Goal: Task Accomplishment & Management: Complete application form

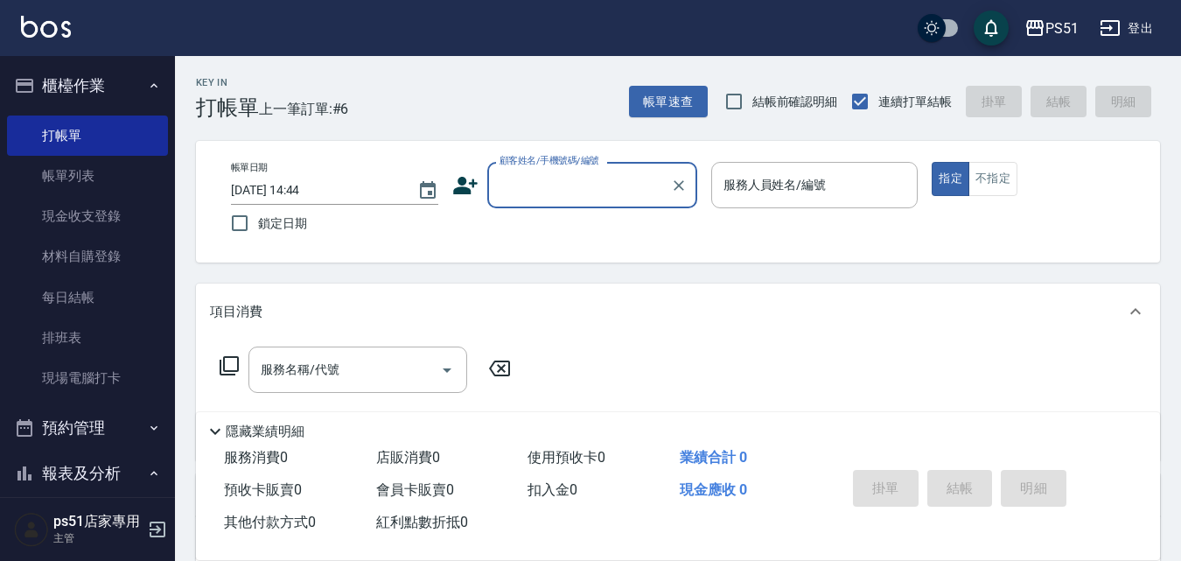
click at [547, 192] on input "顧客姓名/手機號碼/編號" at bounding box center [579, 185] width 168 height 31
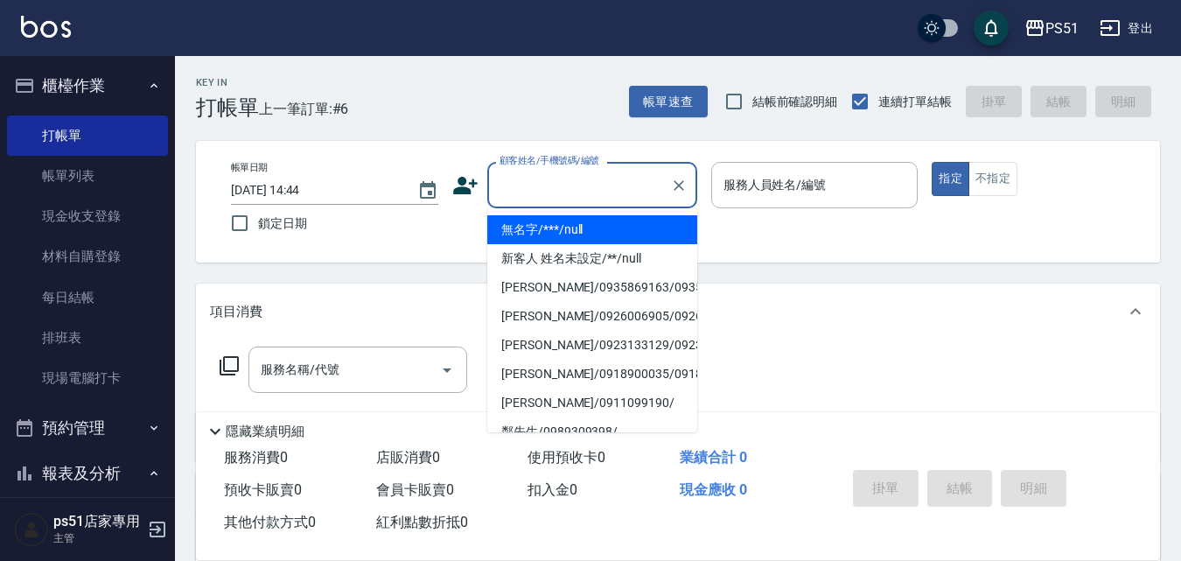
click at [606, 232] on li "無名字/***/null" at bounding box center [592, 229] width 210 height 29
type input "無名字/***/null"
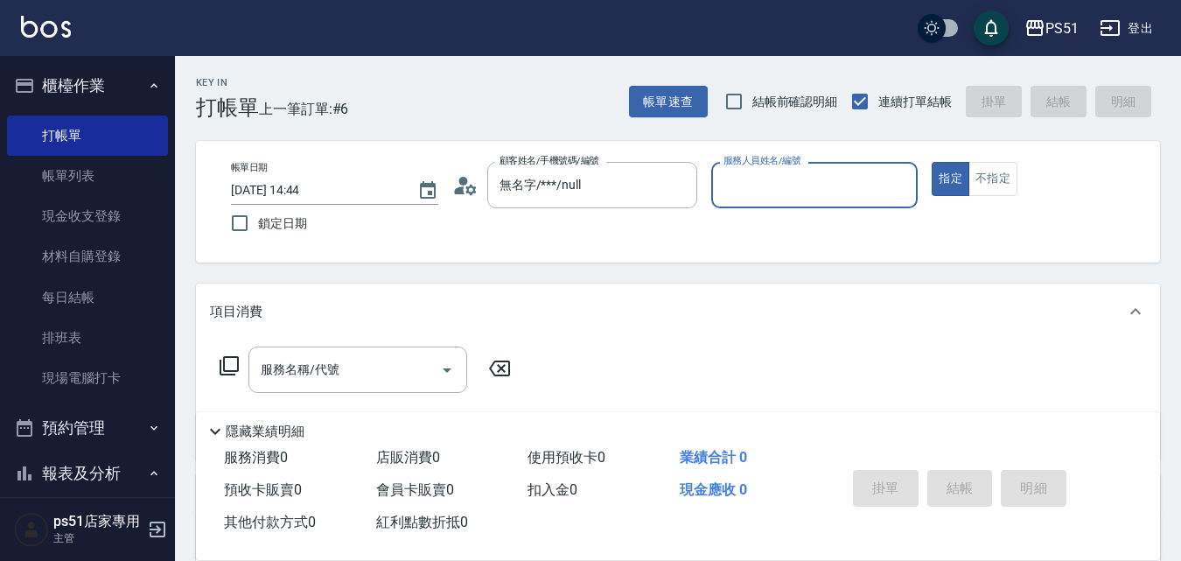
click at [769, 186] on input "服務人員姓名/編號" at bounding box center [815, 185] width 192 height 31
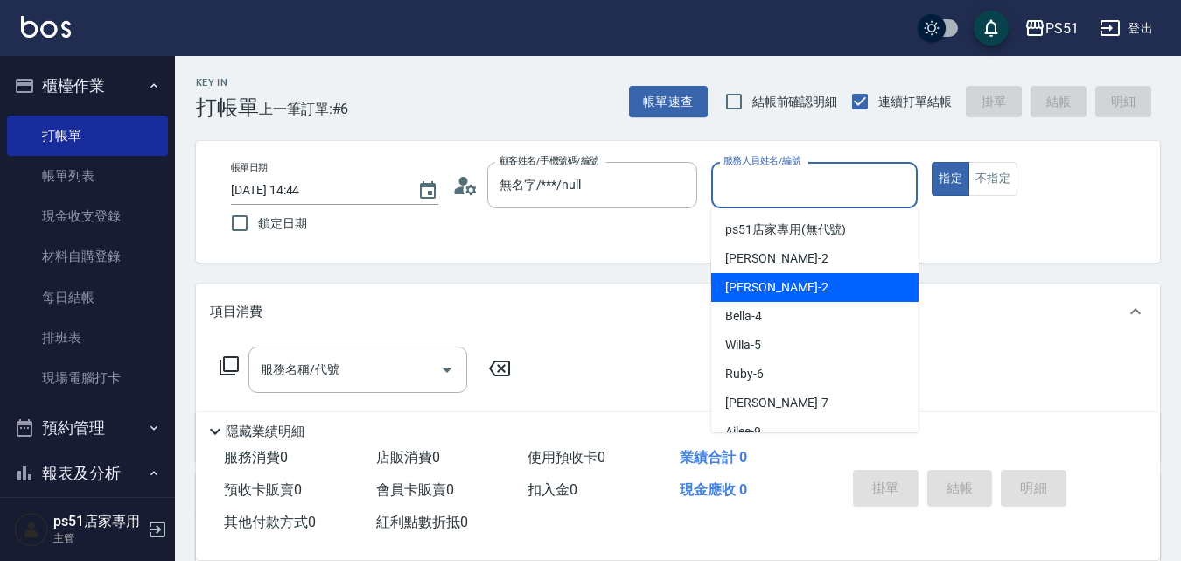
click at [804, 291] on div "[PERSON_NAME] -2" at bounding box center [814, 287] width 207 height 29
type input "[PERSON_NAME]-2"
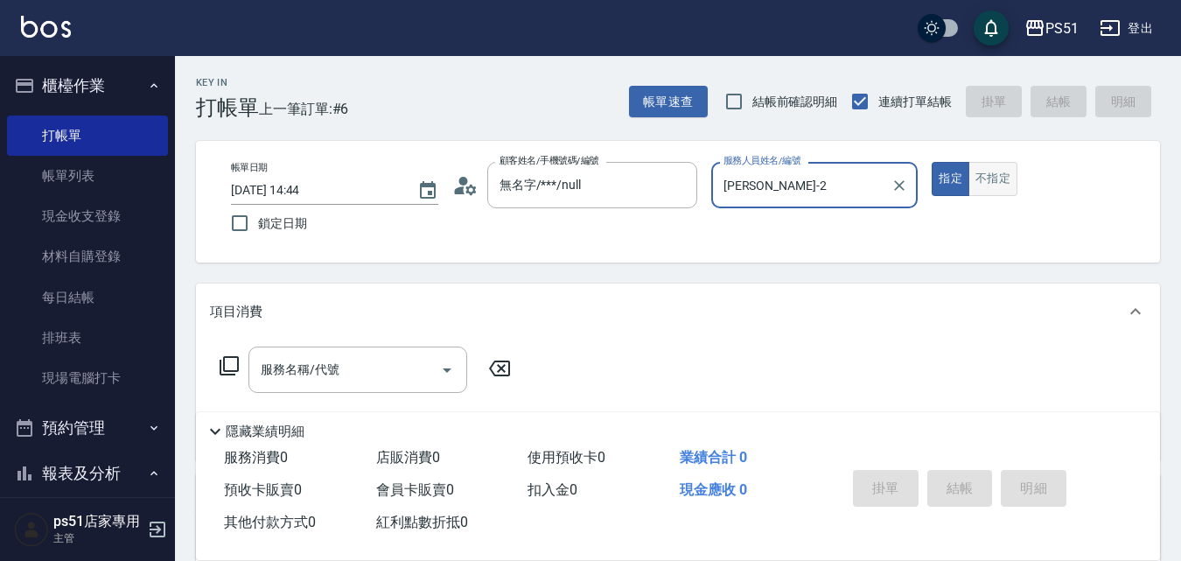
click at [996, 180] on button "不指定" at bounding box center [993, 179] width 49 height 34
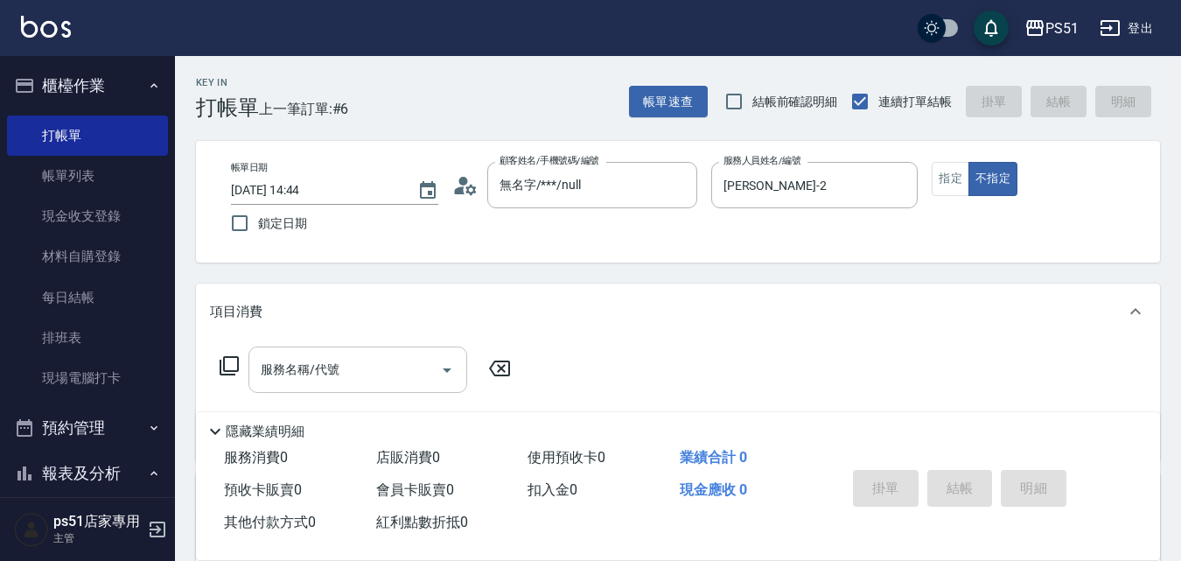
click at [346, 369] on input "服務名稱/代號" at bounding box center [344, 369] width 177 height 31
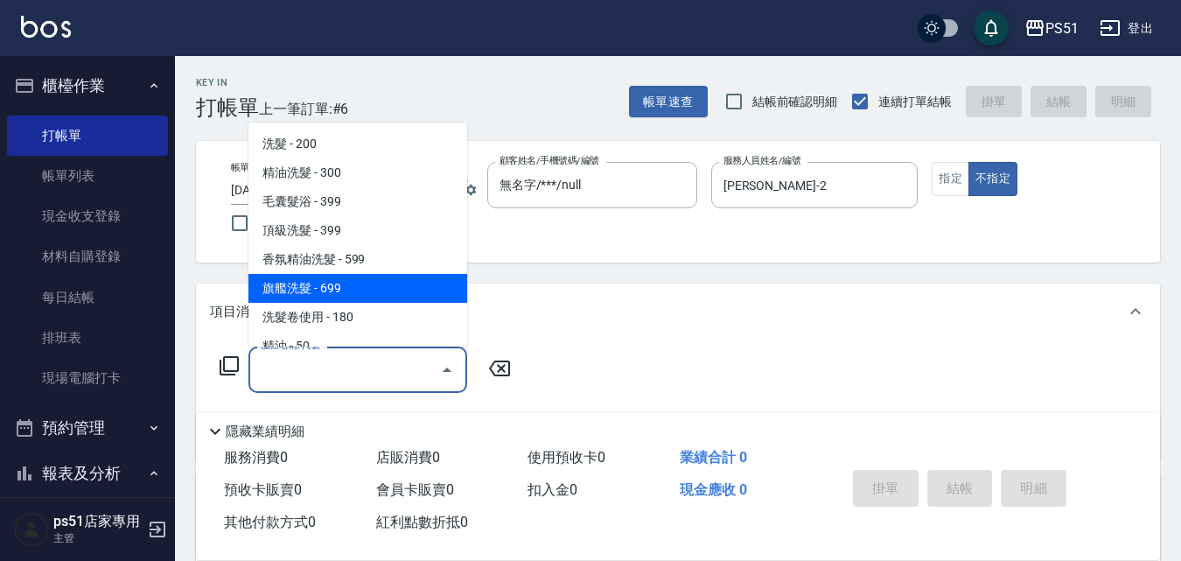
scroll to position [409, 0]
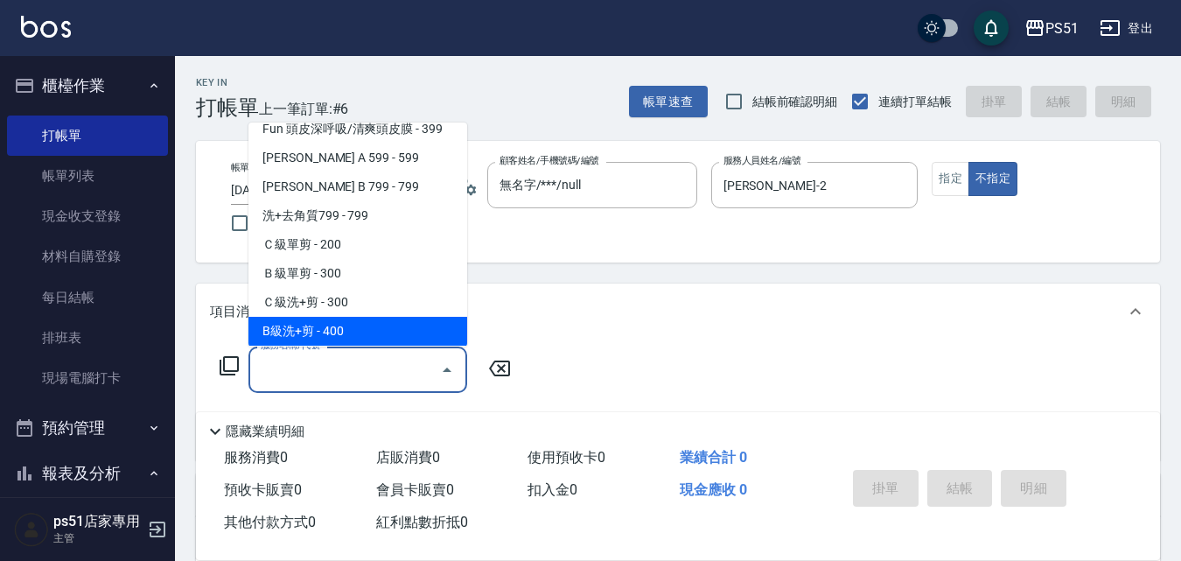
click at [365, 326] on span "B級洗+剪 - 400" at bounding box center [358, 331] width 219 height 29
type input "B級洗+剪(204)"
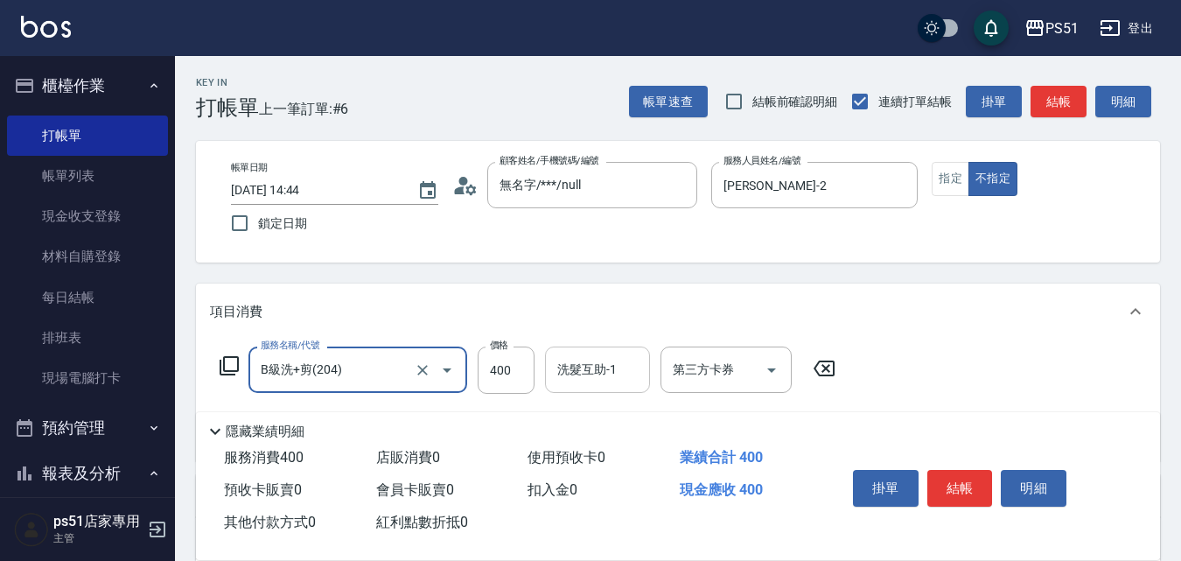
click at [589, 381] on input "洗髮互助-1" at bounding box center [597, 369] width 89 height 31
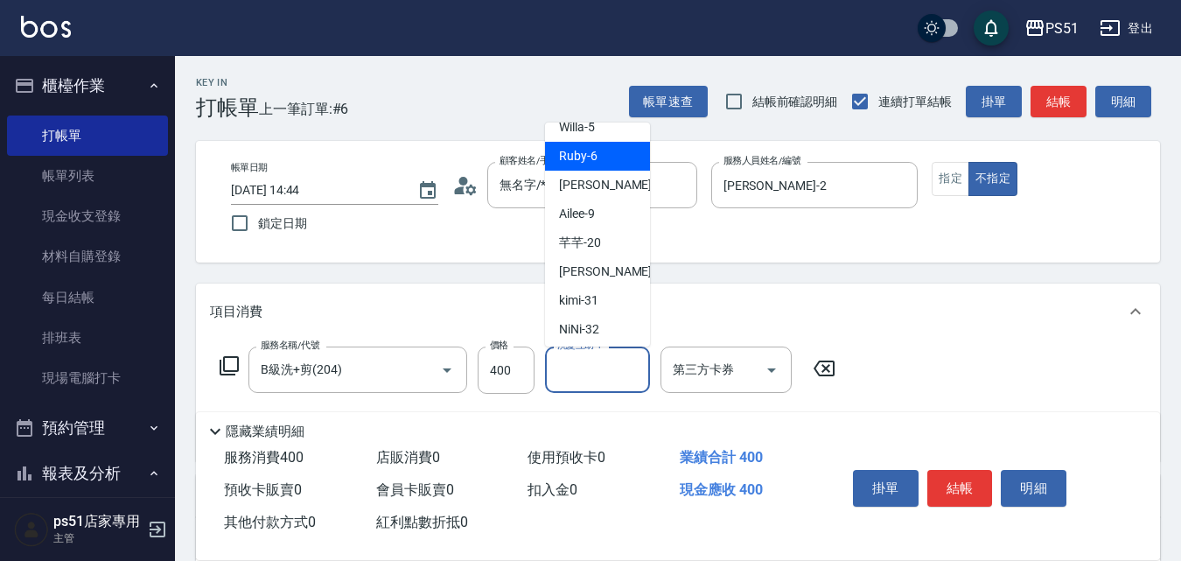
scroll to position [204, 0]
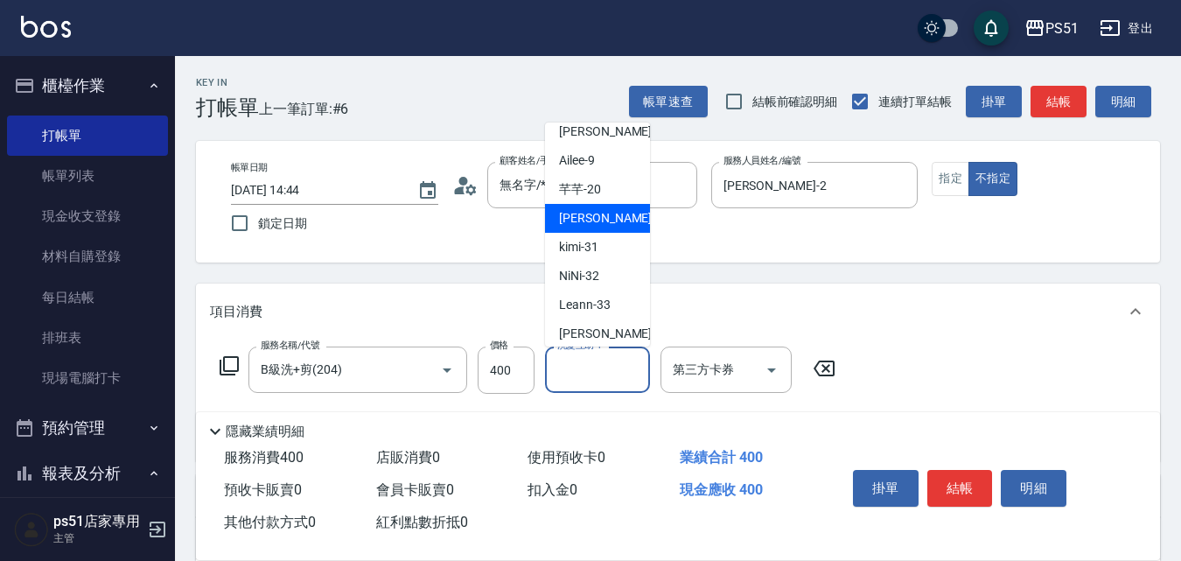
click at [608, 219] on div "[PERSON_NAME] -23" at bounding box center [597, 218] width 105 height 29
type input "[PERSON_NAME]-23"
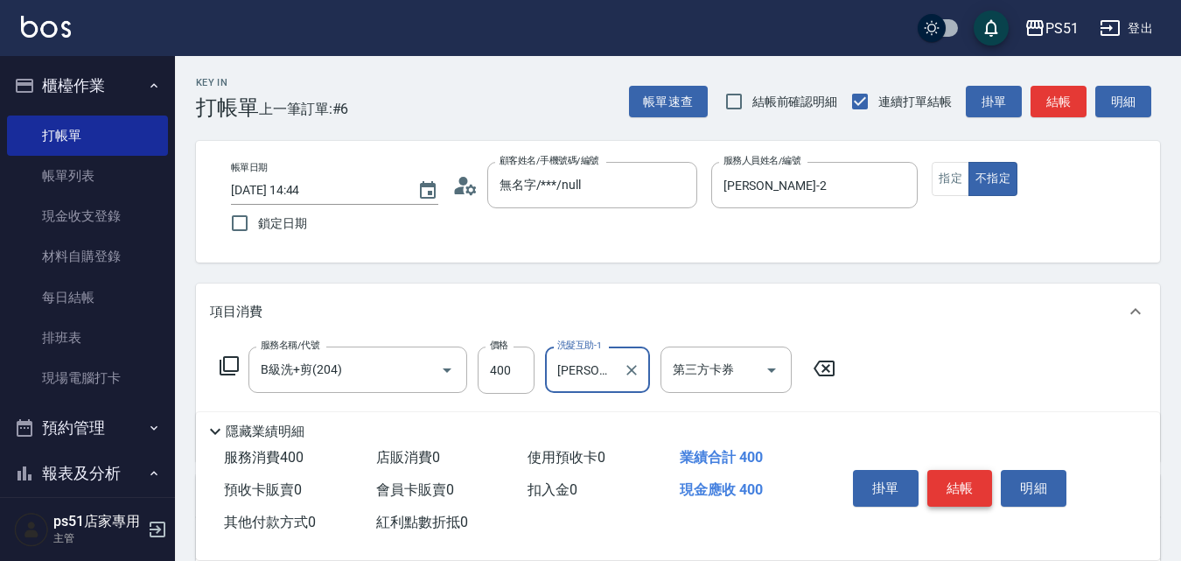
click at [966, 482] on button "結帳" at bounding box center [961, 488] width 66 height 37
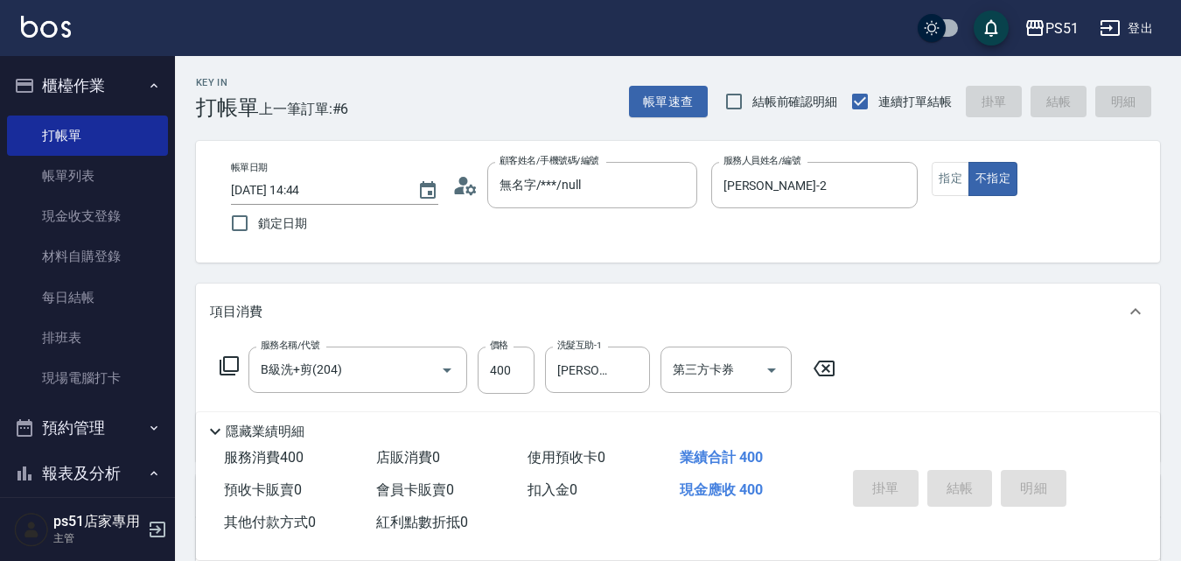
type input "[DATE] 16:42"
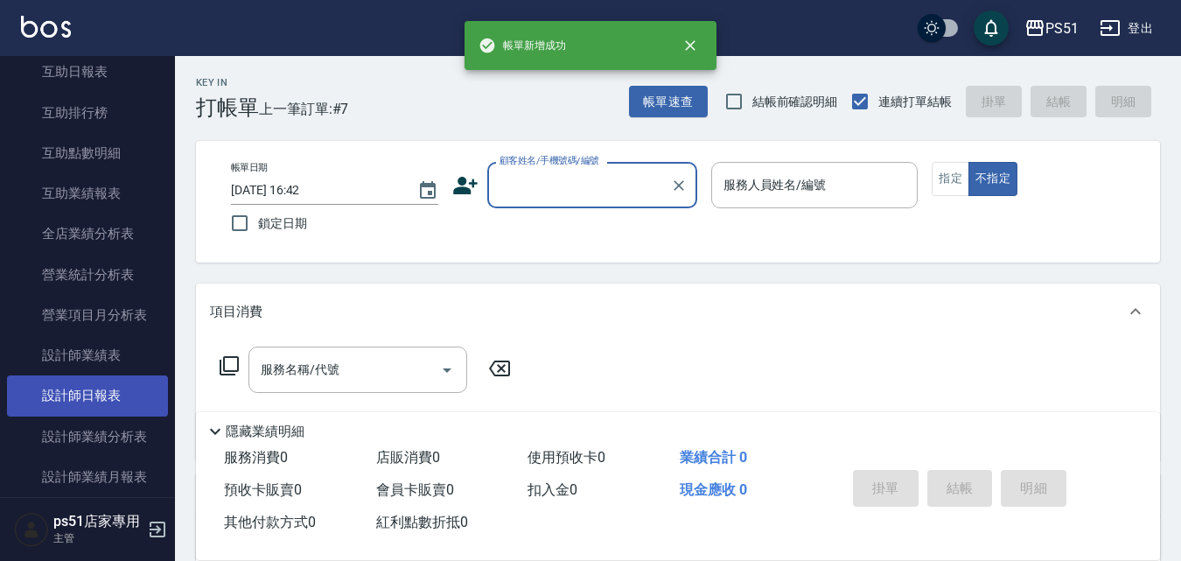
scroll to position [816, 0]
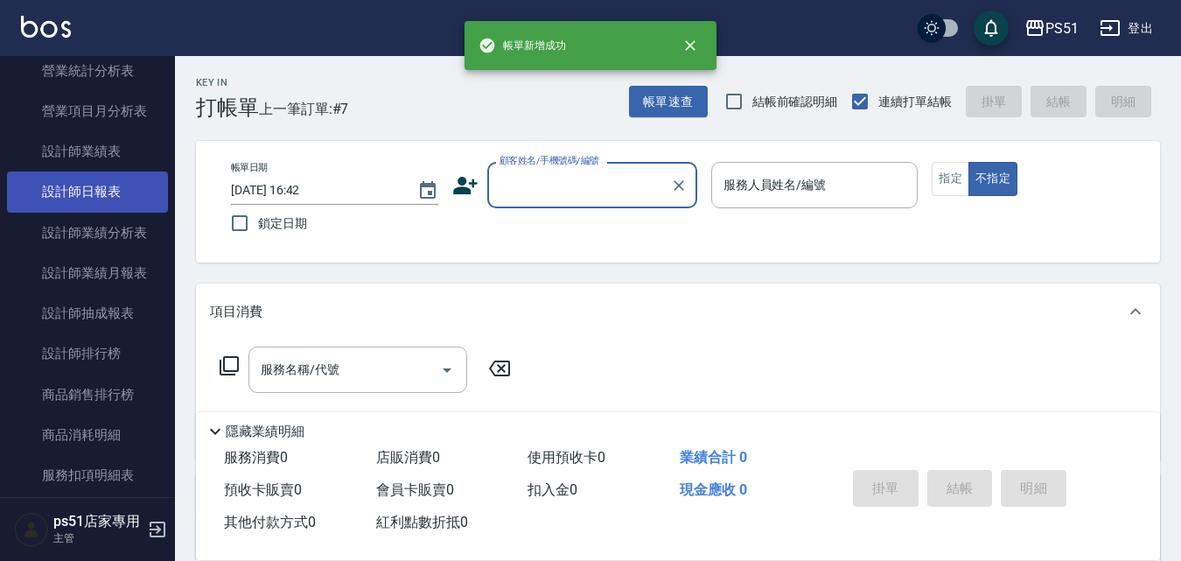
click at [115, 191] on link "設計師日報表" at bounding box center [87, 192] width 161 height 40
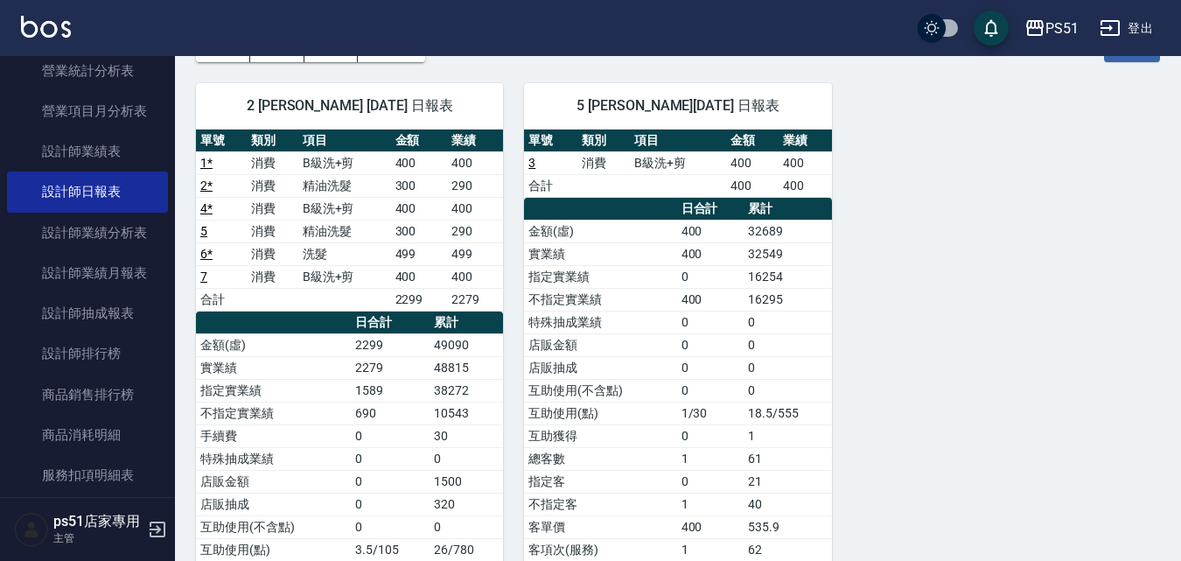
scroll to position [87, 0]
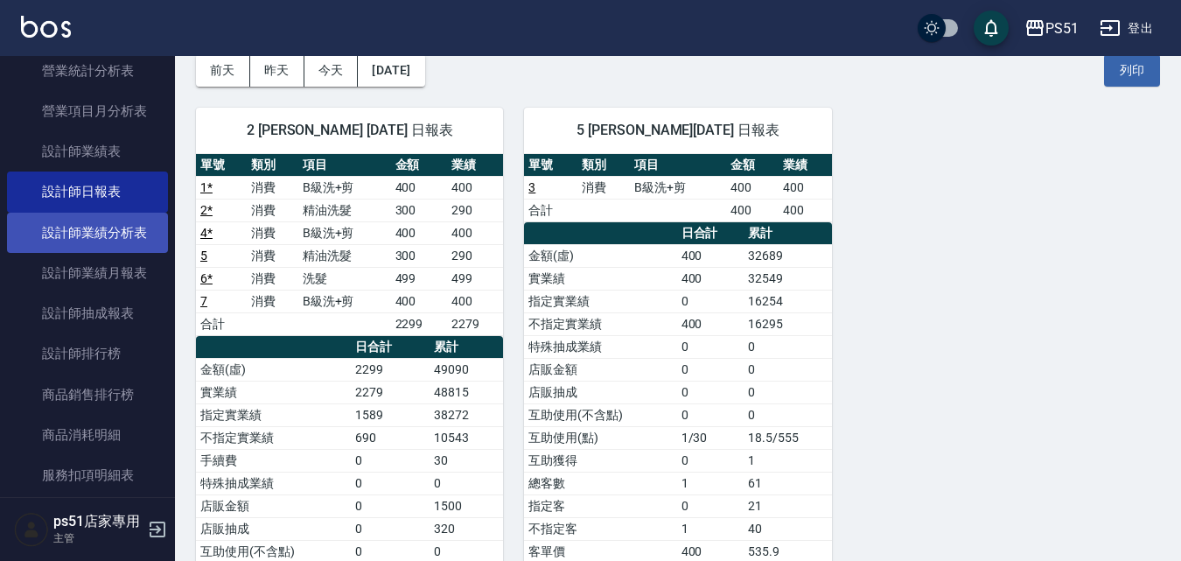
click at [132, 226] on link "設計師業績分析表" at bounding box center [87, 233] width 161 height 40
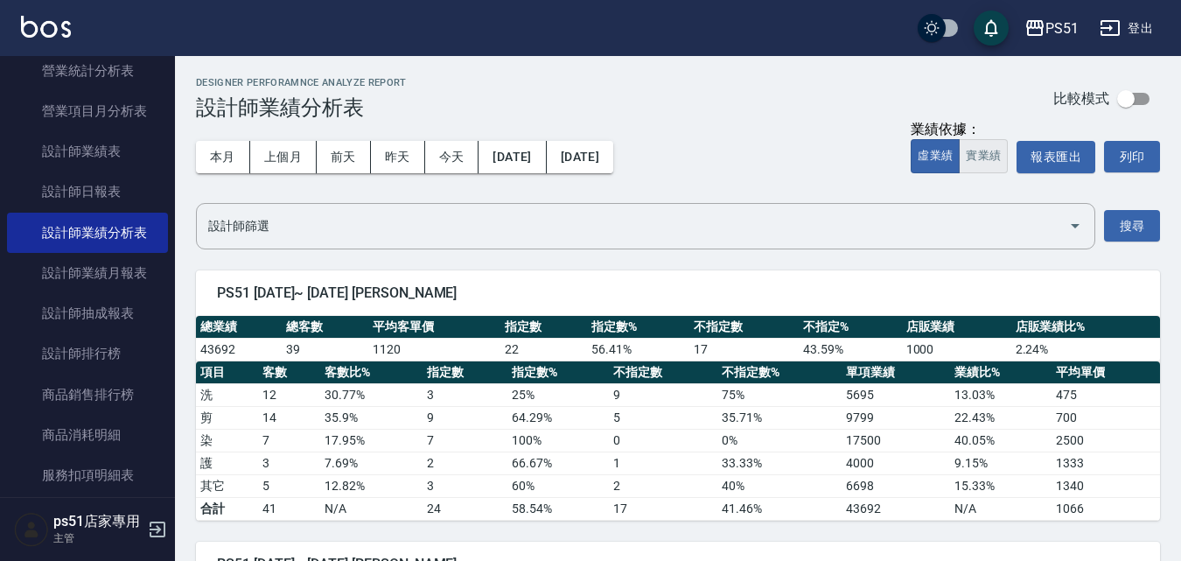
click at [975, 150] on button "實業績" at bounding box center [983, 156] width 49 height 34
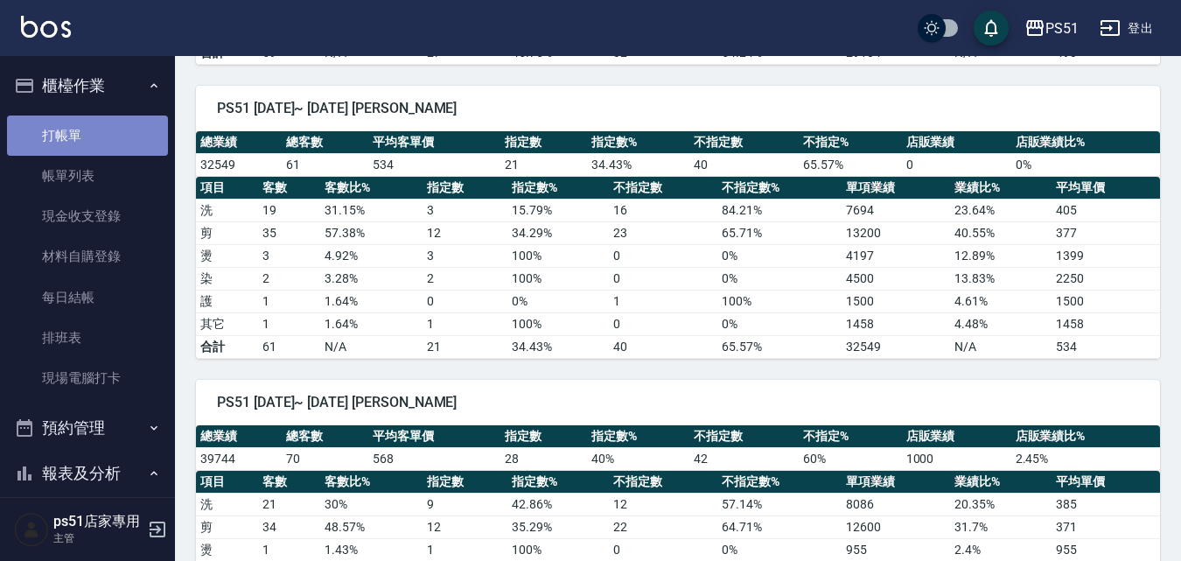
click at [109, 131] on link "打帳單" at bounding box center [87, 136] width 161 height 40
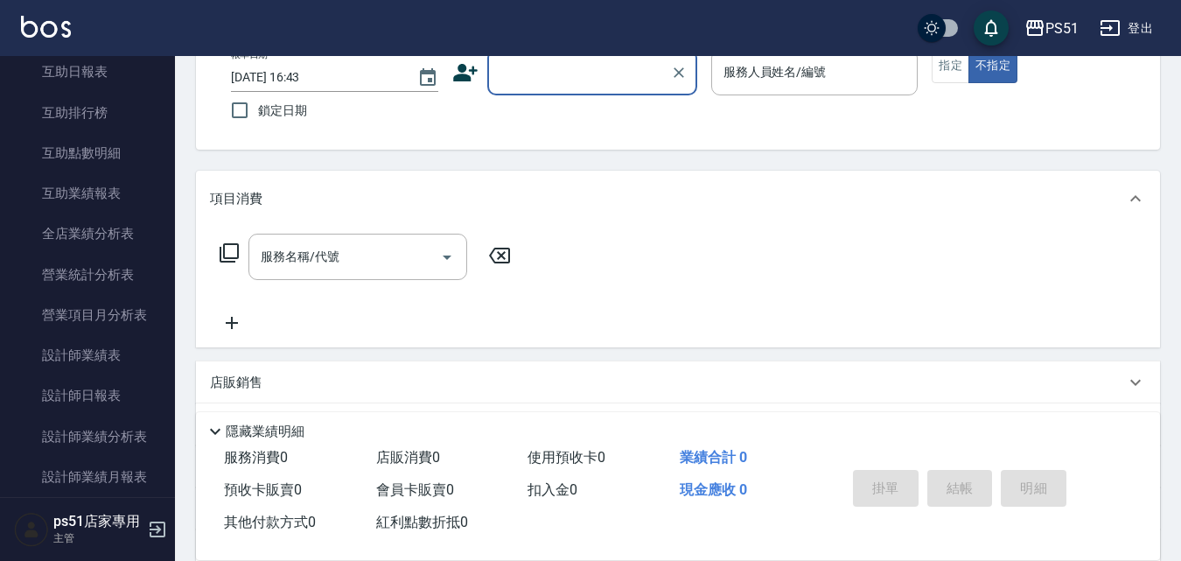
scroll to position [291, 0]
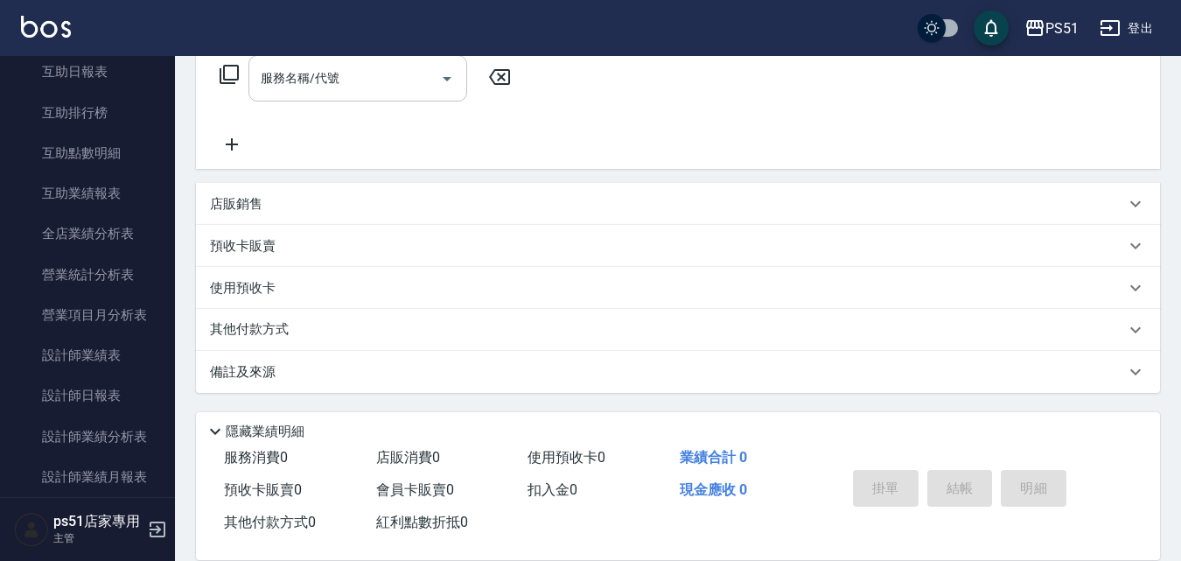
click at [348, 95] on div "服務名稱/代號" at bounding box center [358, 78] width 219 height 46
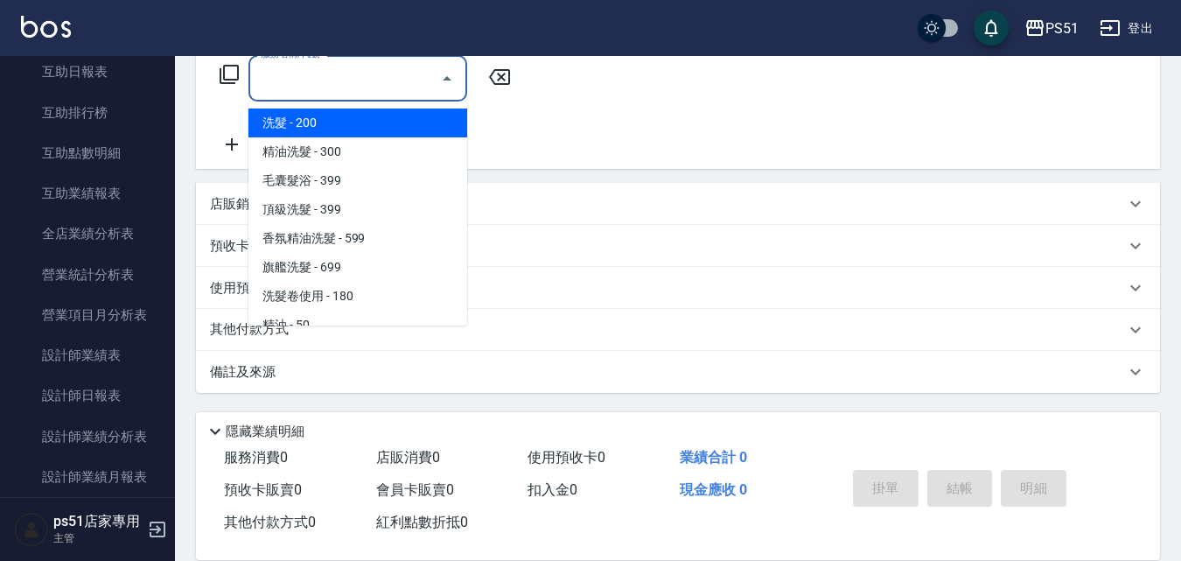
click at [620, 226] on div "預收卡販賣" at bounding box center [678, 246] width 964 height 42
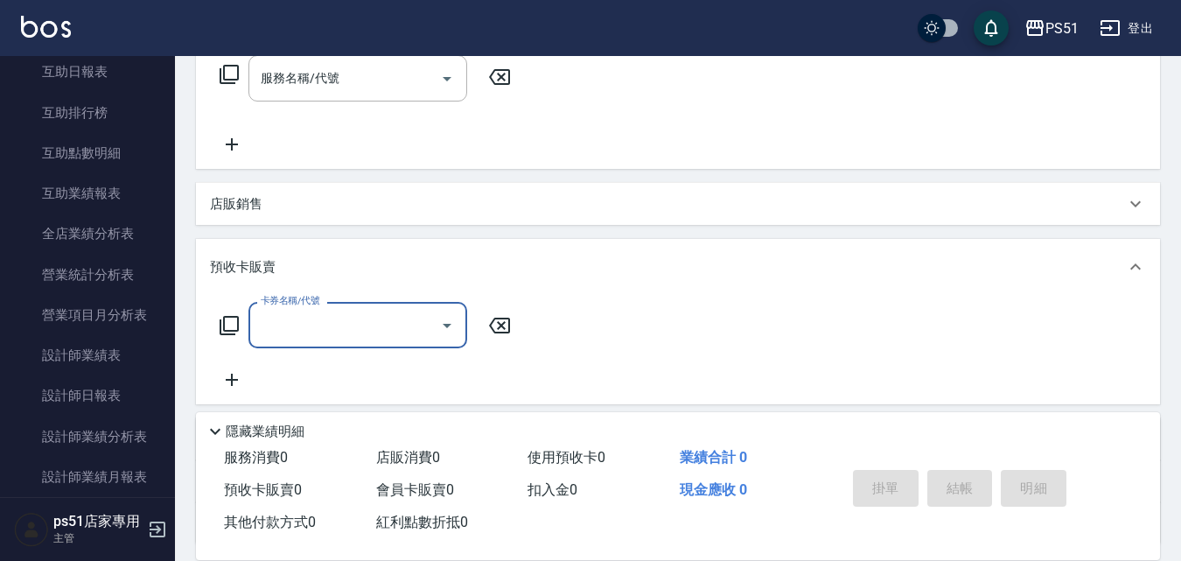
scroll to position [0, 0]
click at [375, 205] on div "店販銷售" at bounding box center [667, 204] width 915 height 18
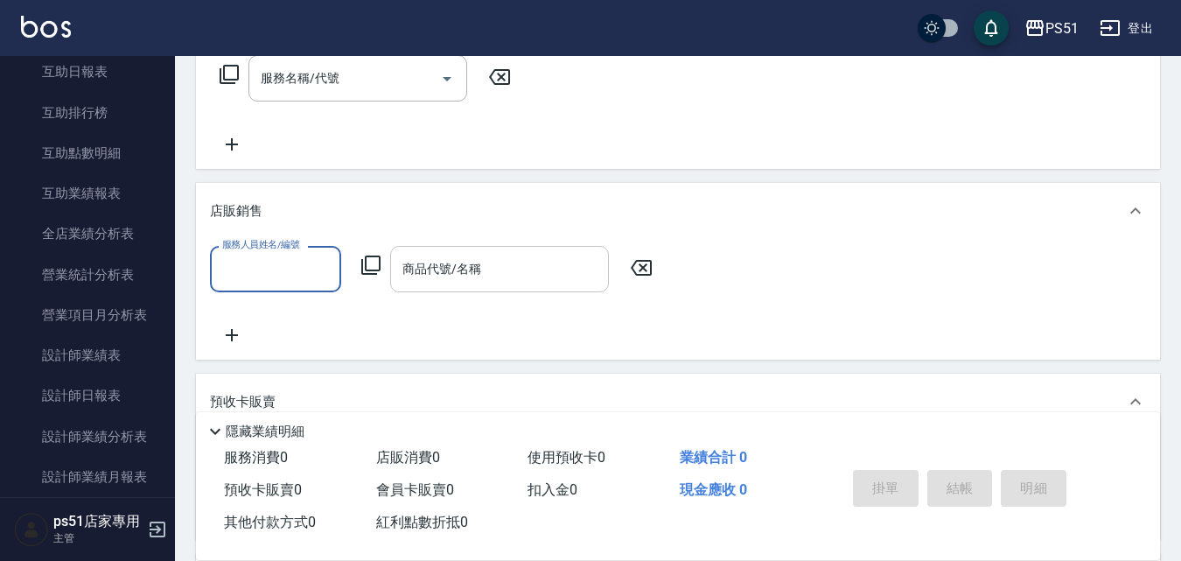
click at [430, 274] on div "商品代號/名稱 商品代號/名稱" at bounding box center [499, 269] width 219 height 46
click at [376, 260] on icon at bounding box center [371, 265] width 21 height 21
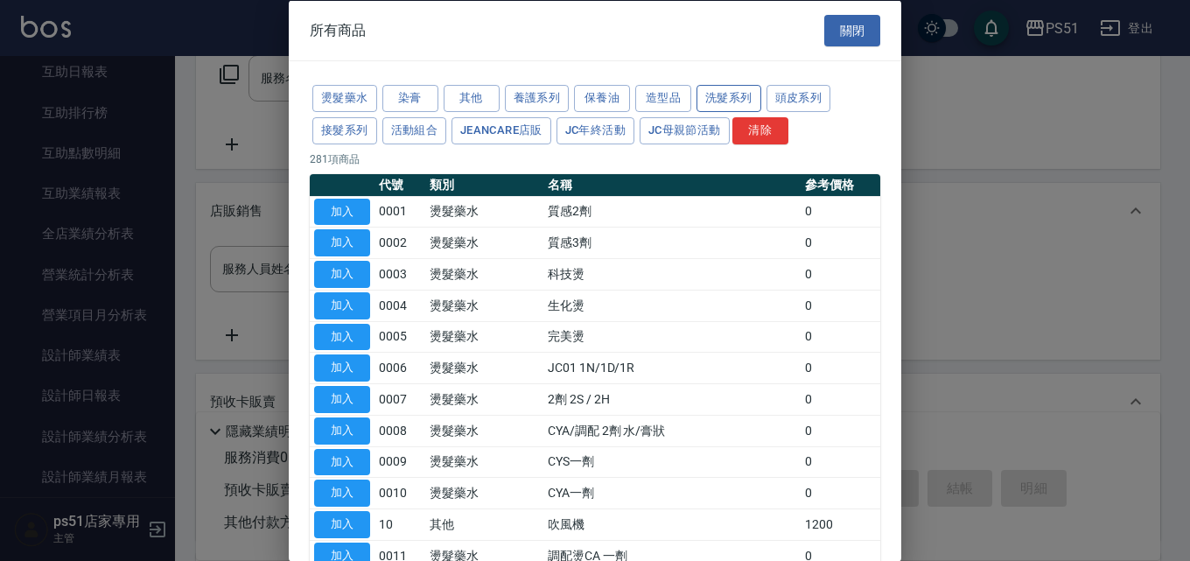
click at [720, 97] on button "洗髮系列" at bounding box center [729, 98] width 65 height 27
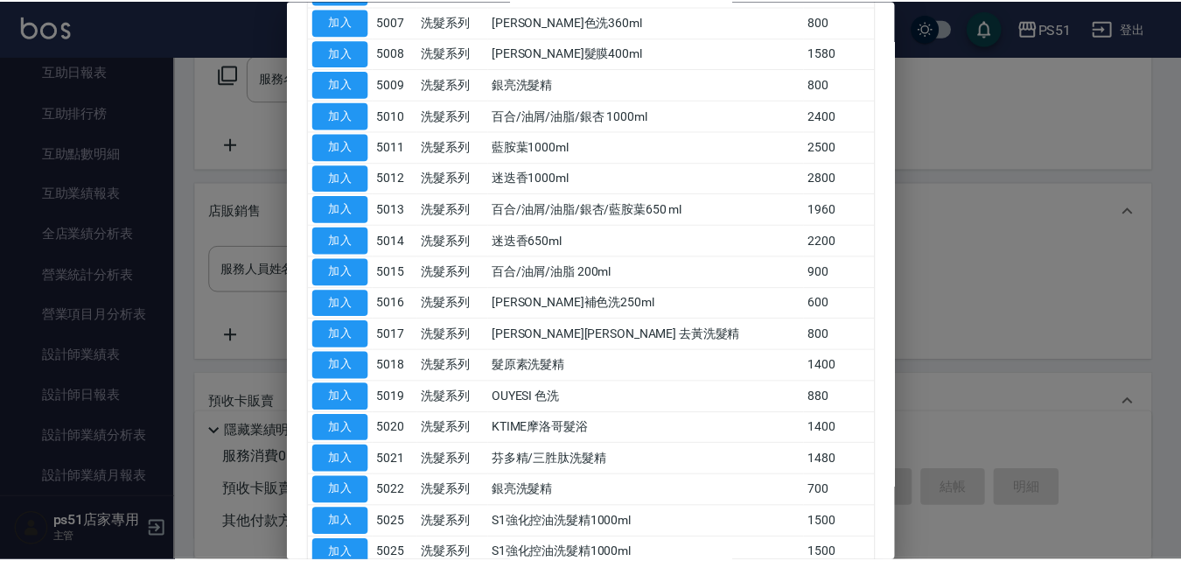
scroll to position [576, 0]
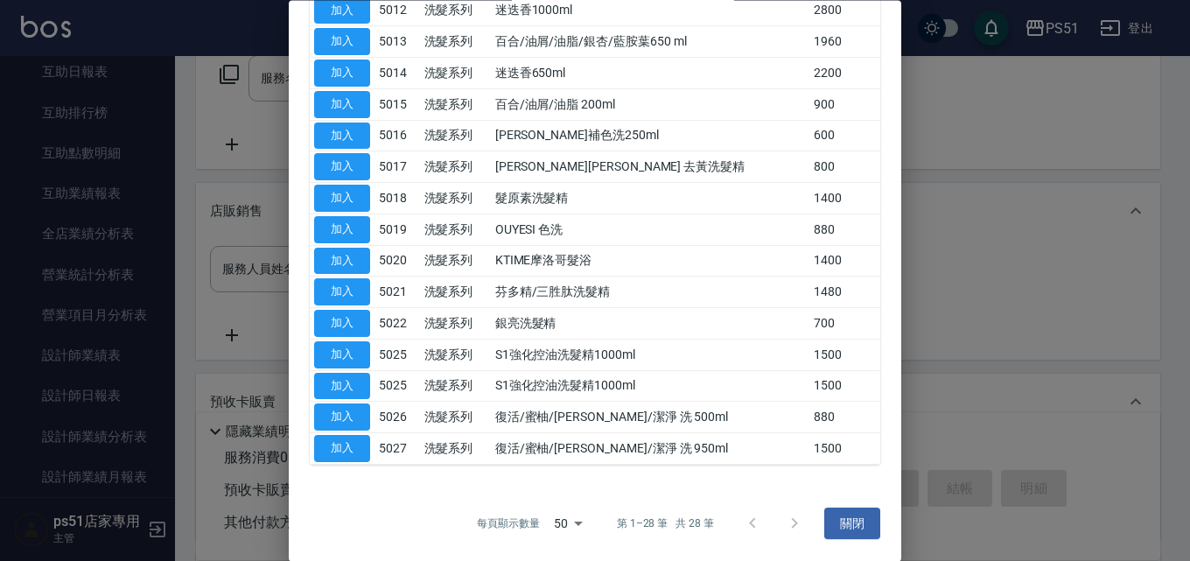
click at [1090, 187] on div at bounding box center [595, 280] width 1190 height 561
click at [934, 114] on div at bounding box center [595, 280] width 1190 height 561
click at [826, 532] on button "關閉" at bounding box center [852, 524] width 56 height 32
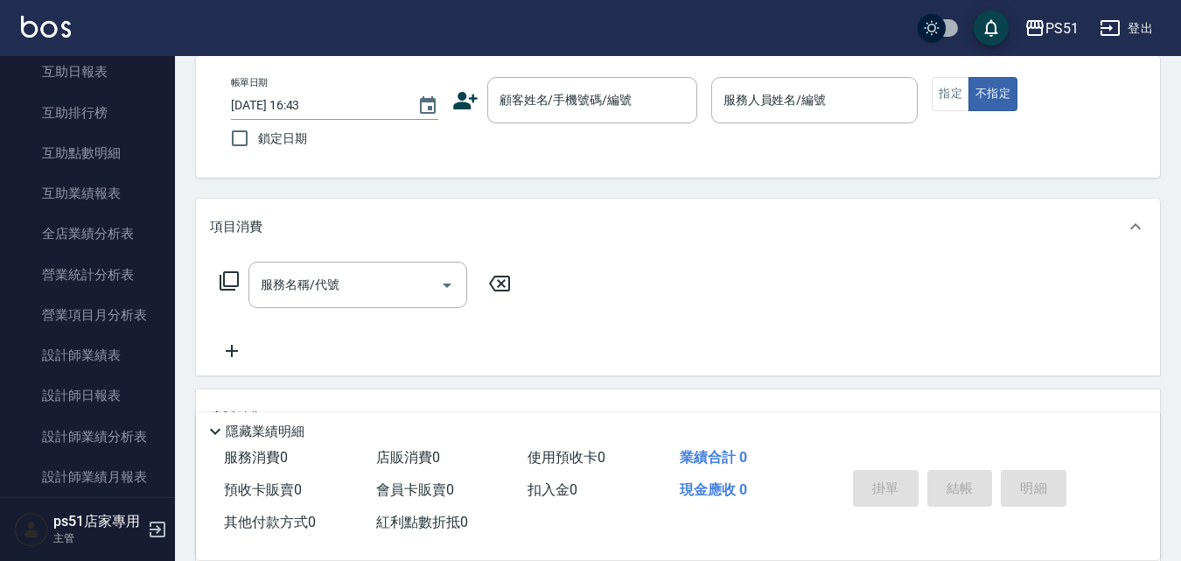
scroll to position [0, 0]
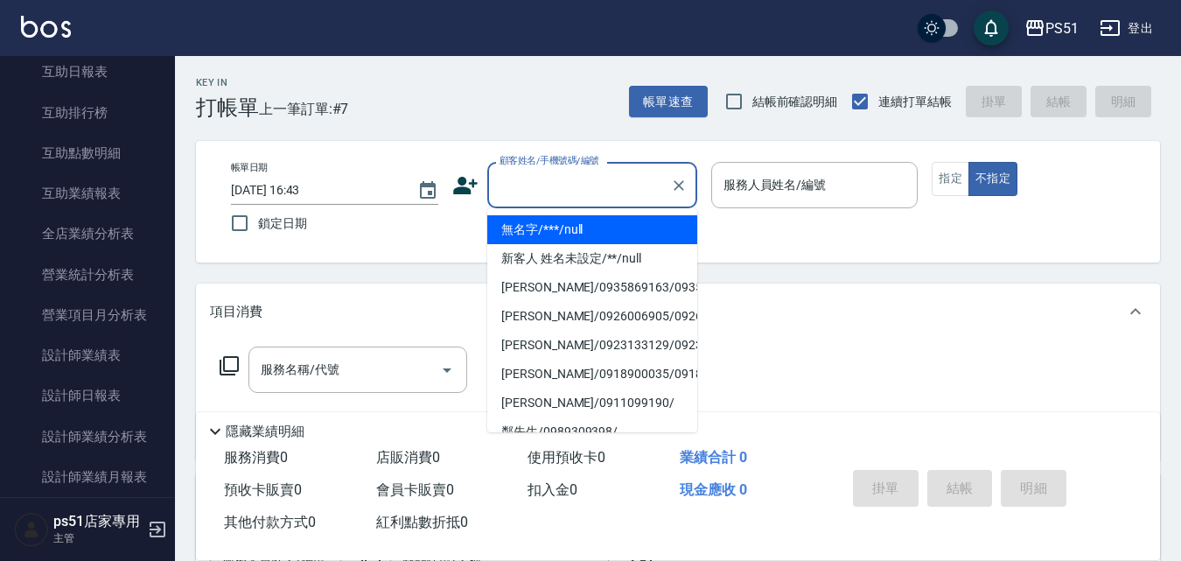
click at [536, 193] on input "顧客姓名/手機號碼/編號" at bounding box center [579, 185] width 168 height 31
click at [535, 228] on li "無名字/***/null" at bounding box center [592, 229] width 210 height 29
type input "無名字/***/null"
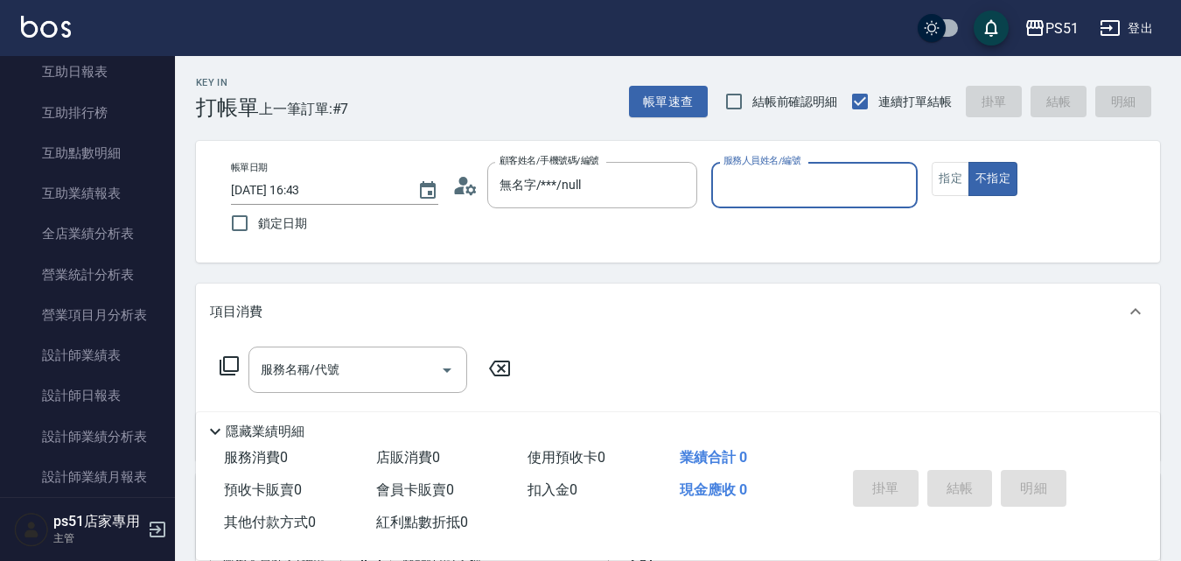
click at [773, 198] on input "服務人員姓名/編號" at bounding box center [815, 185] width 192 height 31
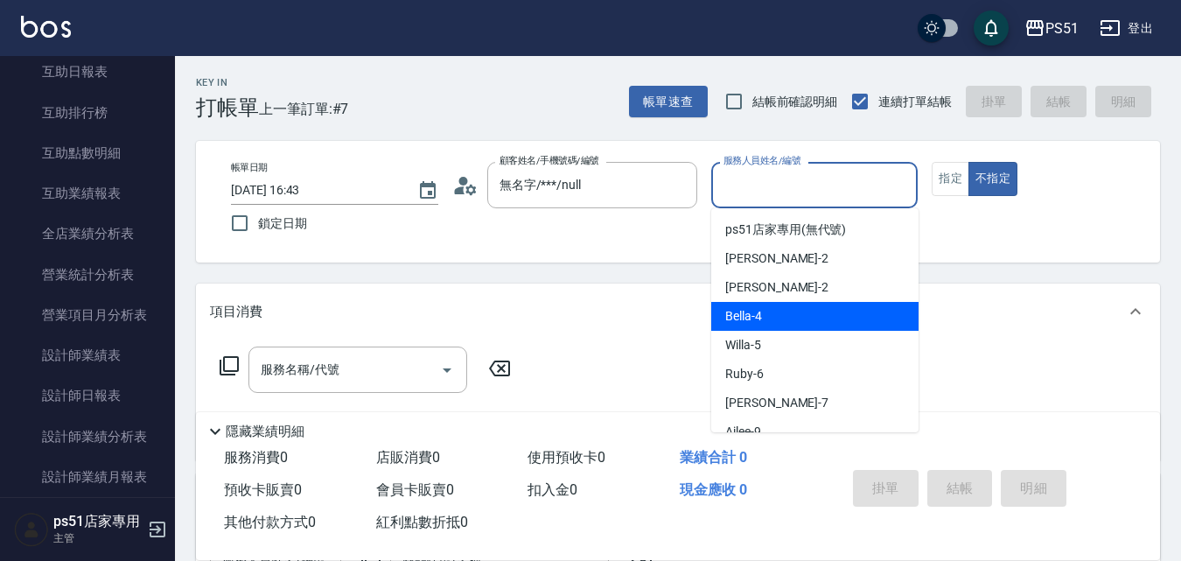
click at [763, 329] on div "Bella -4" at bounding box center [814, 316] width 207 height 29
click at [787, 192] on input "Bella-4" at bounding box center [801, 185] width 165 height 31
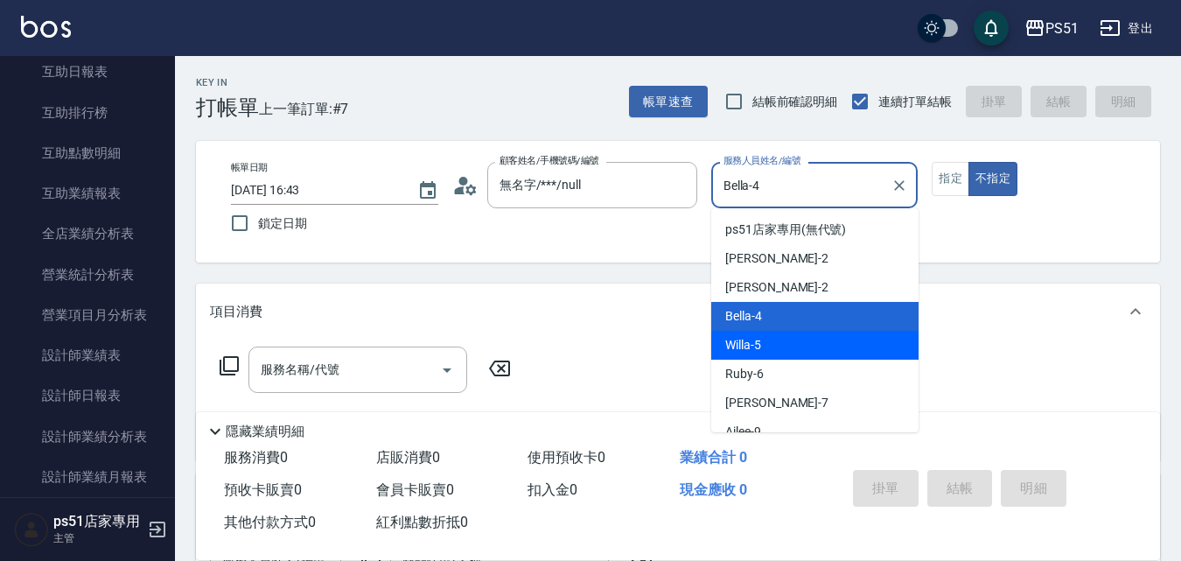
click at [777, 341] on div "Willa -5" at bounding box center [814, 345] width 207 height 29
type input "Willa-5"
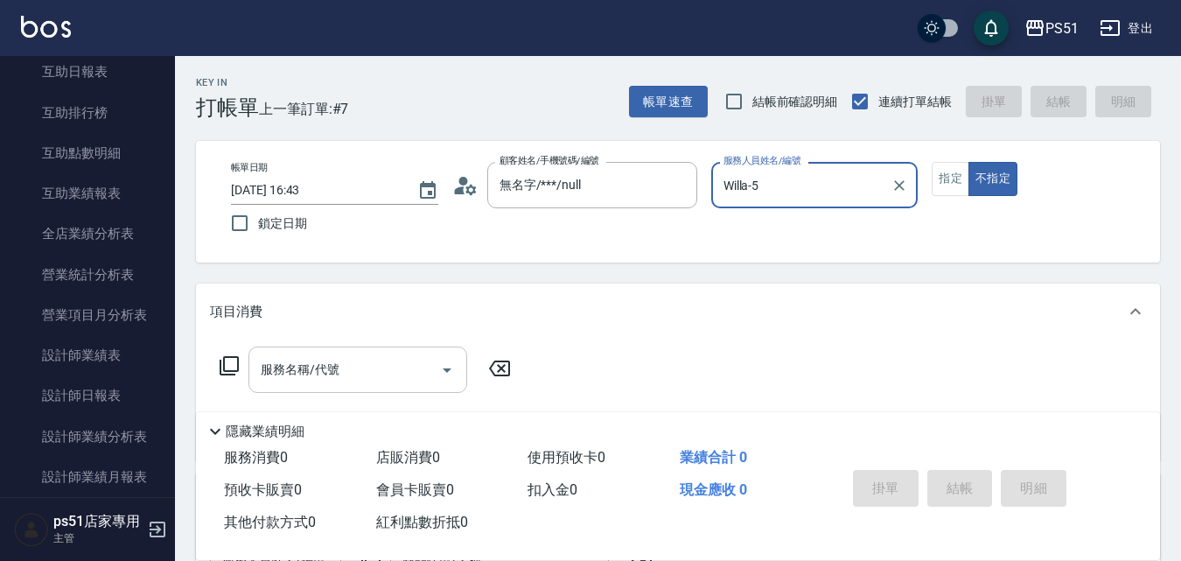
click at [345, 368] on input "服務名稱/代號" at bounding box center [344, 369] width 177 height 31
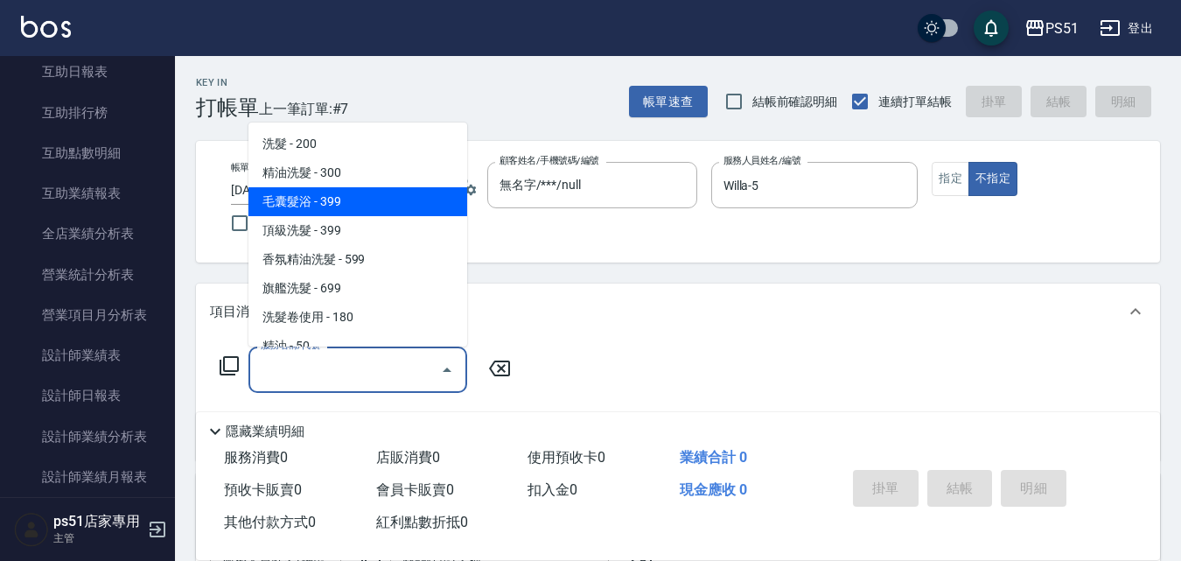
click at [340, 206] on span "毛囊髮浴 - 399" at bounding box center [358, 201] width 219 height 29
type input "毛囊髮浴(103)"
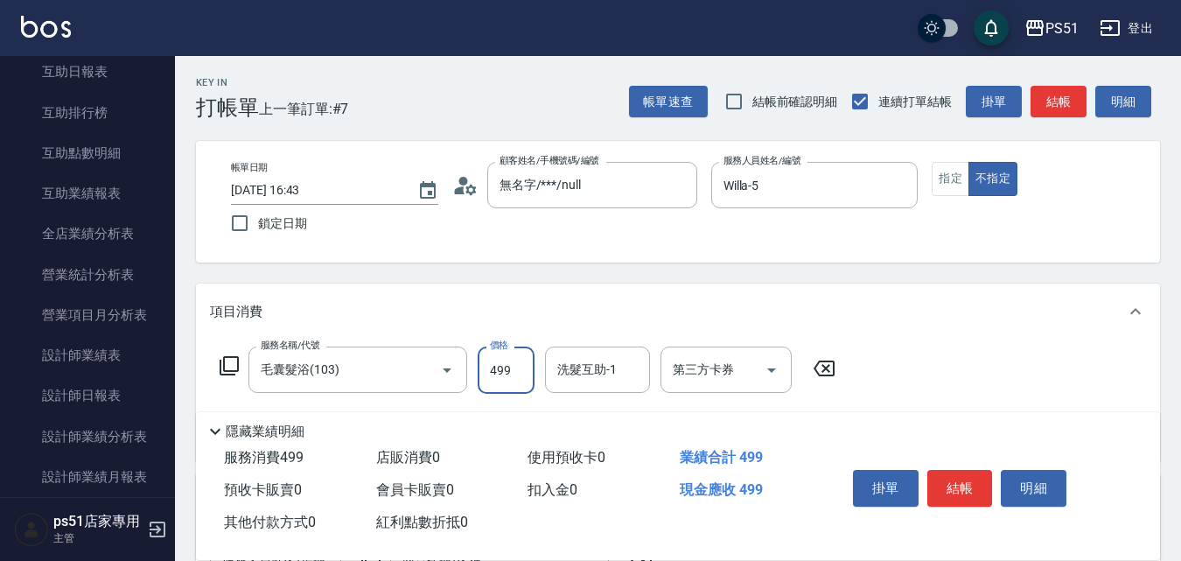
type input "499"
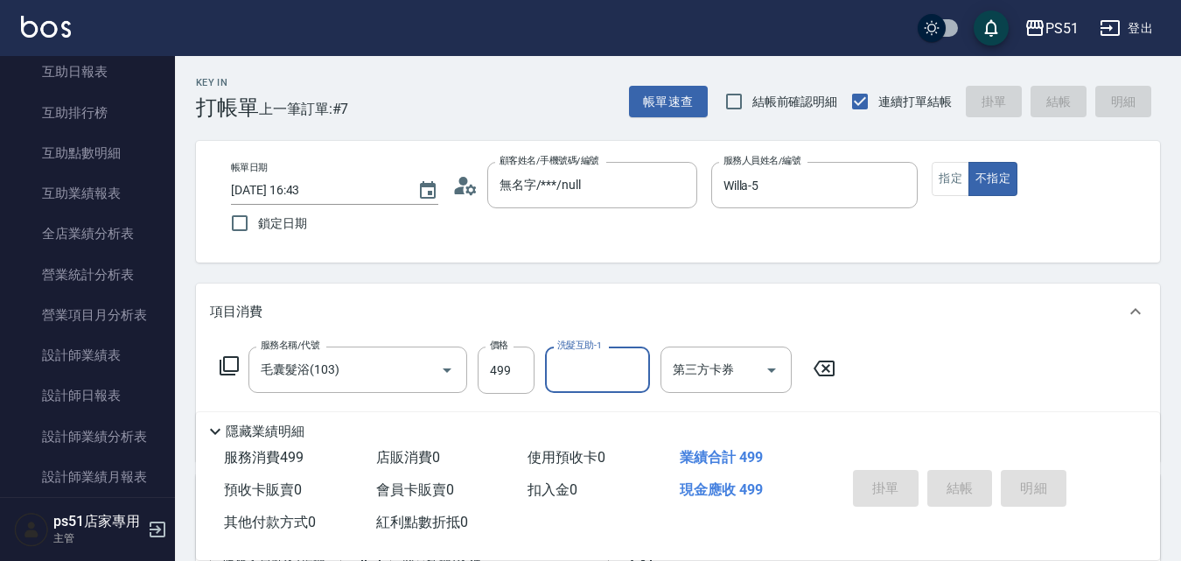
type input "[DATE] 17:29"
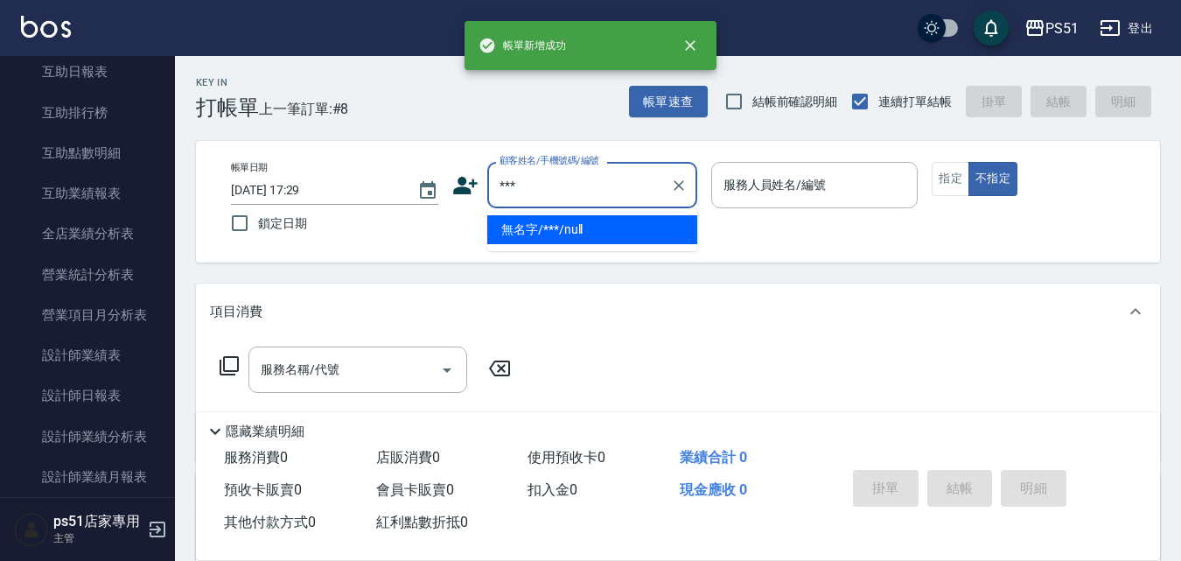
type input "無名字/***/null"
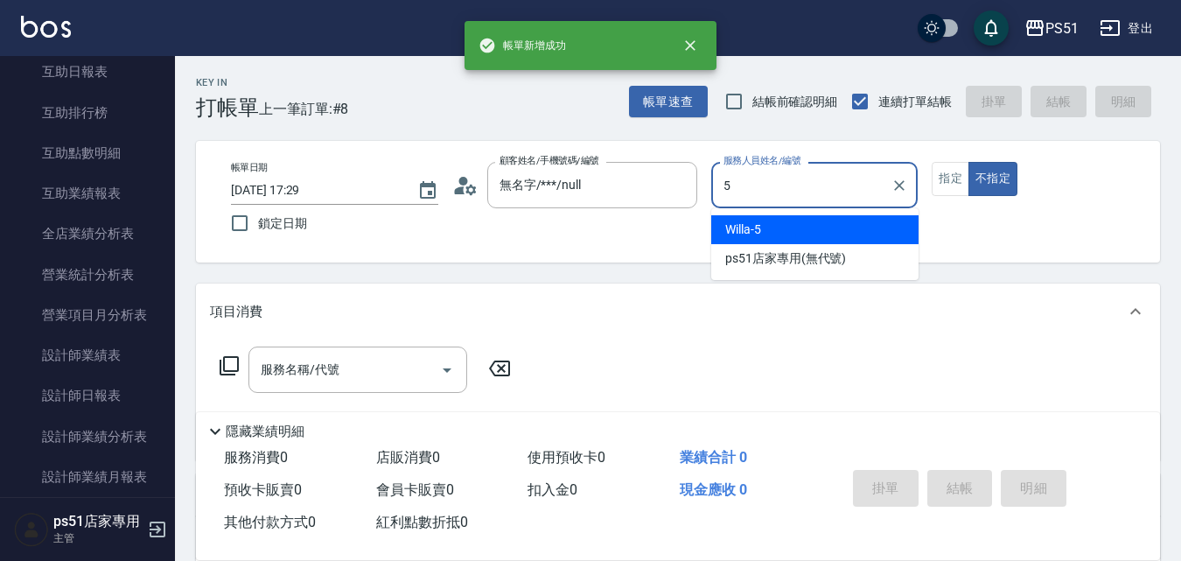
type input "Willa-5"
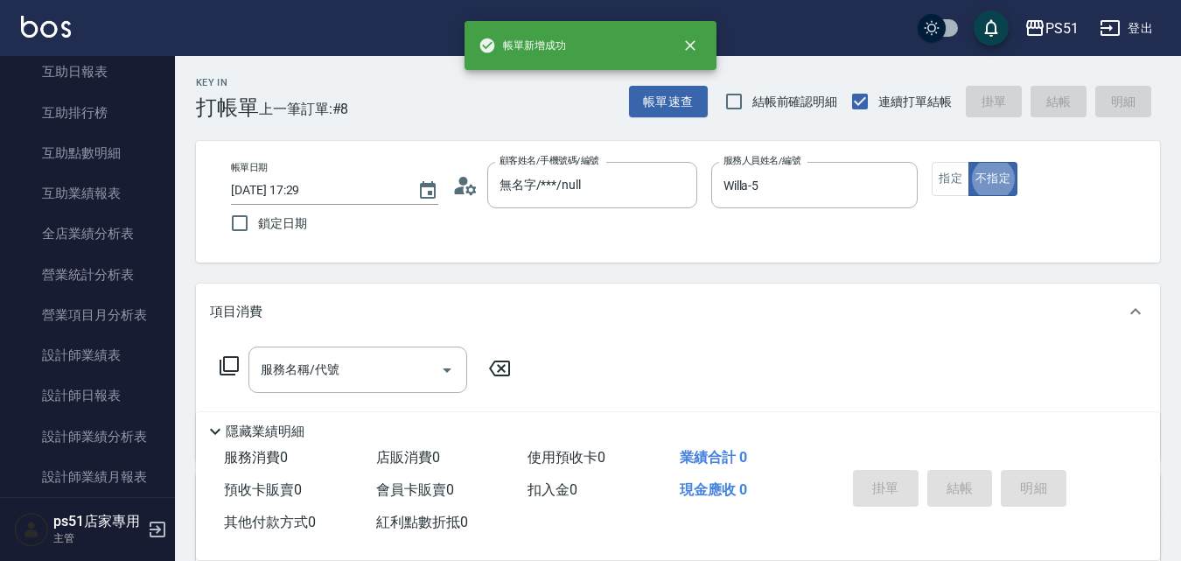
type button "false"
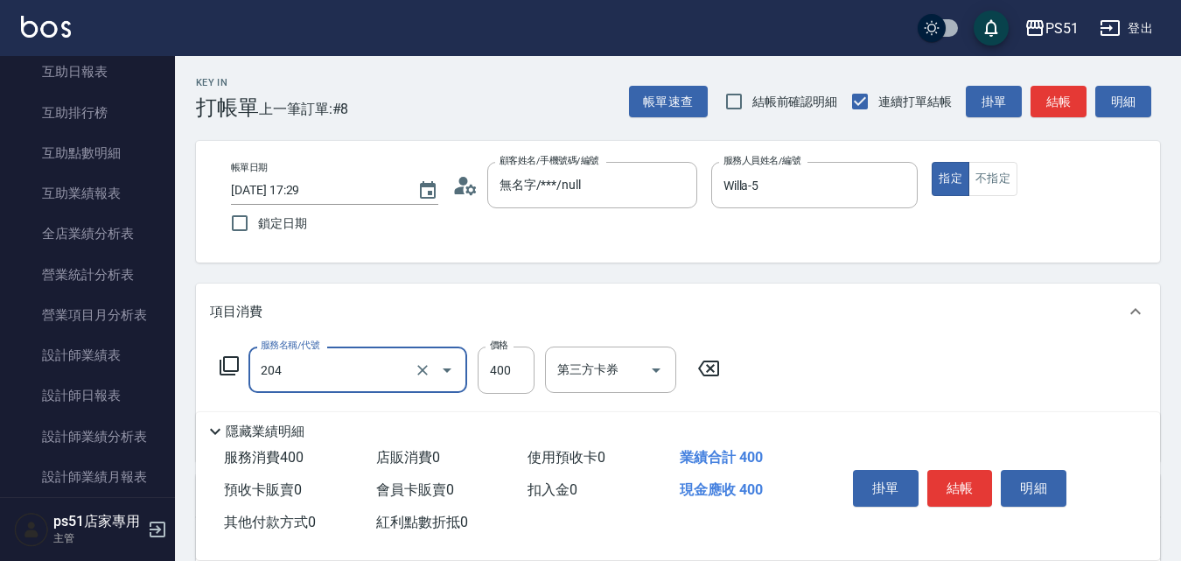
type input "B級洗+剪(204)"
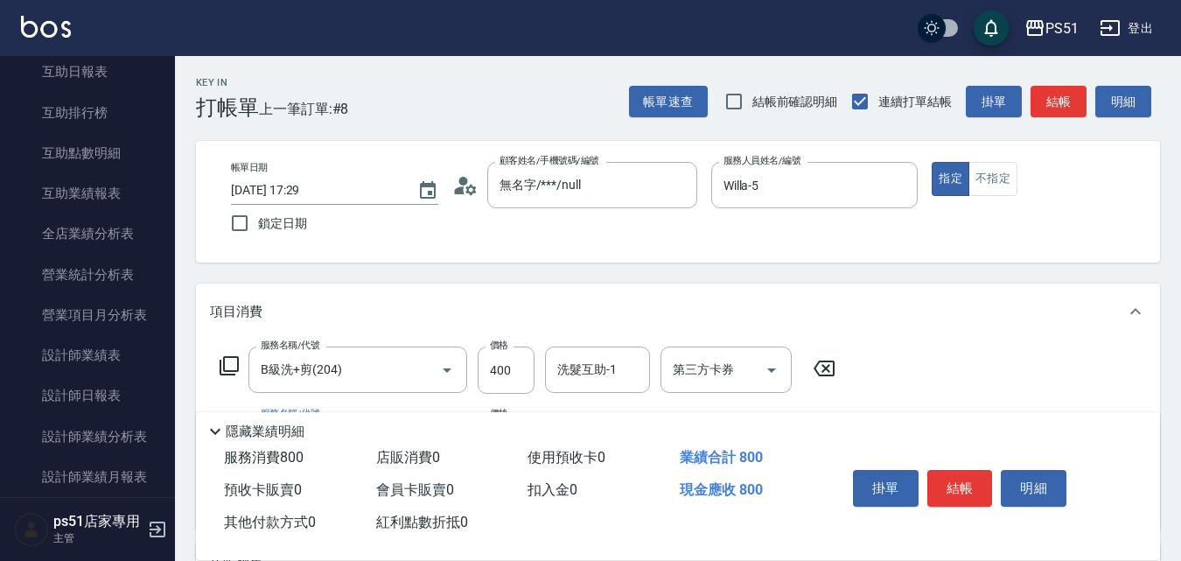
type input "B級洗+剪(204)"
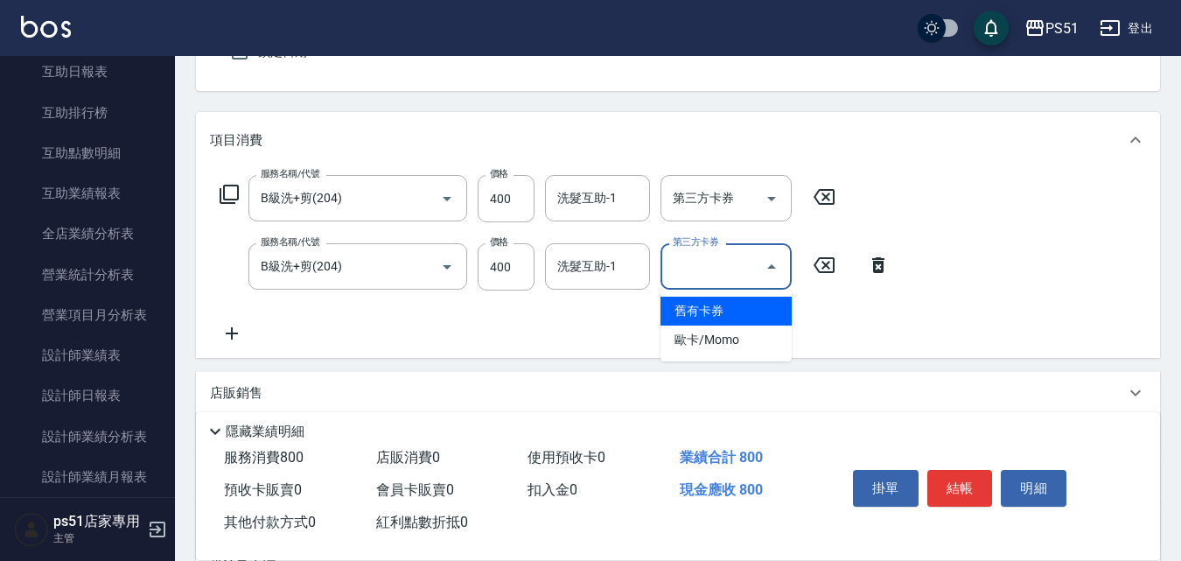
scroll to position [204, 0]
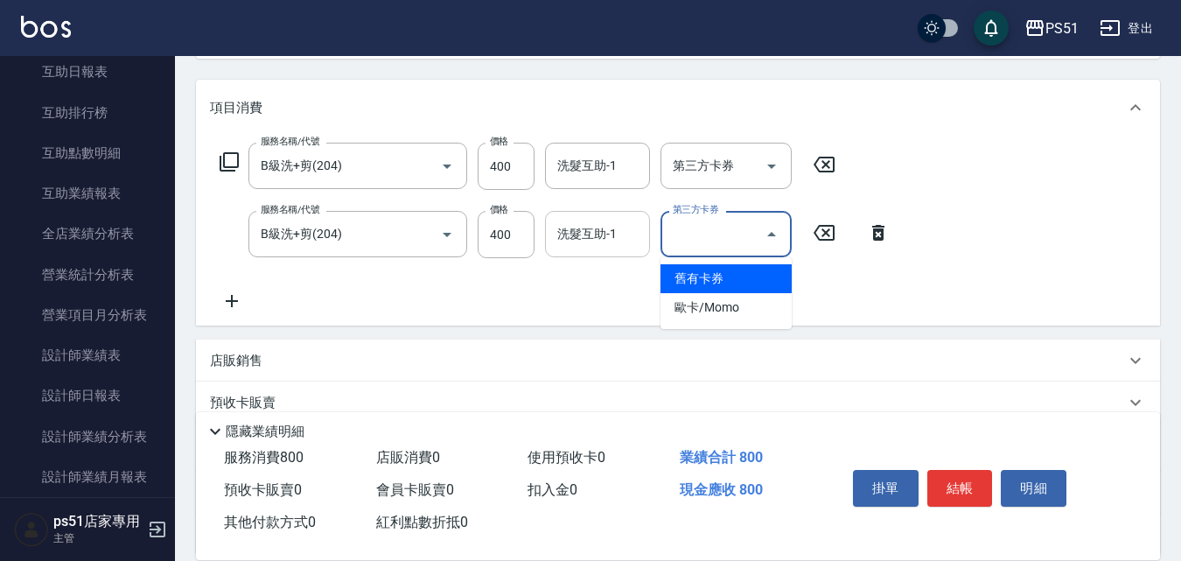
click at [606, 246] on input "洗髮互助-1" at bounding box center [597, 234] width 89 height 31
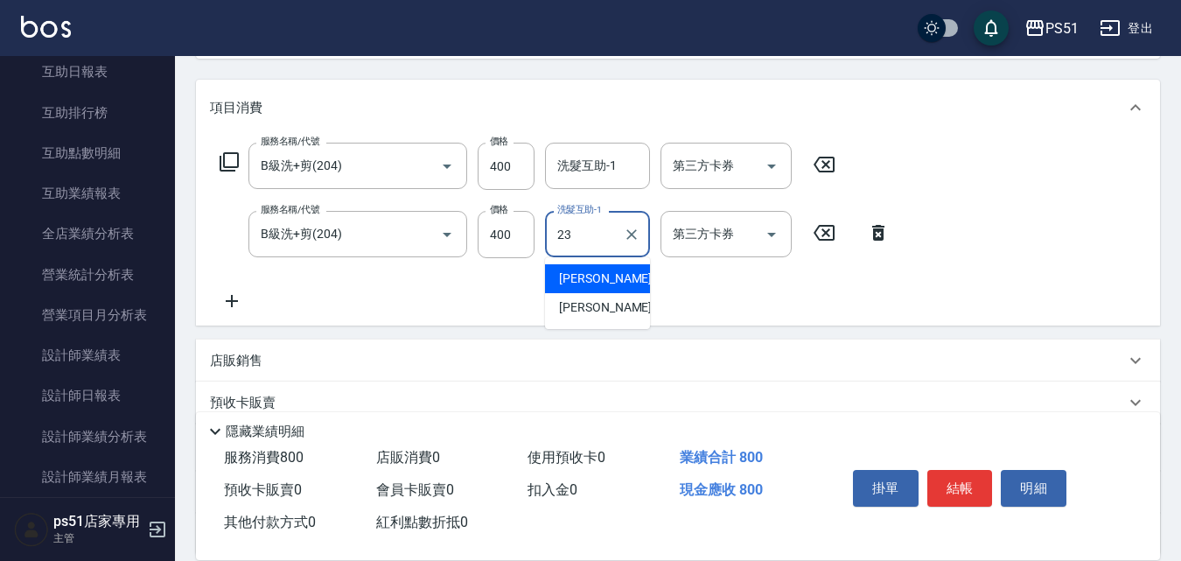
type input "[PERSON_NAME]-23"
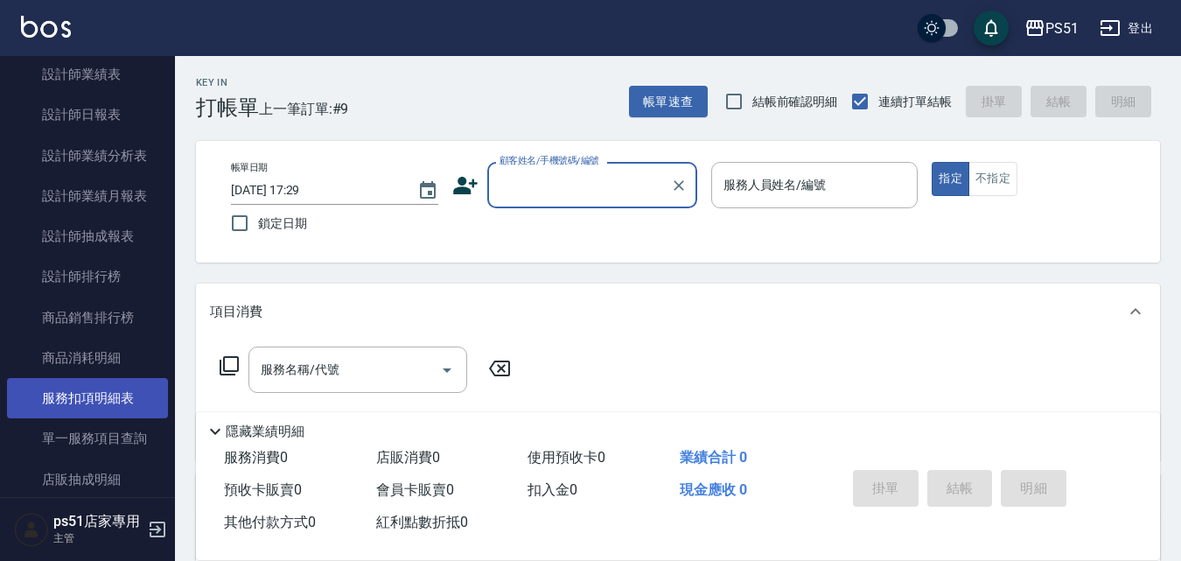
scroll to position [856, 0]
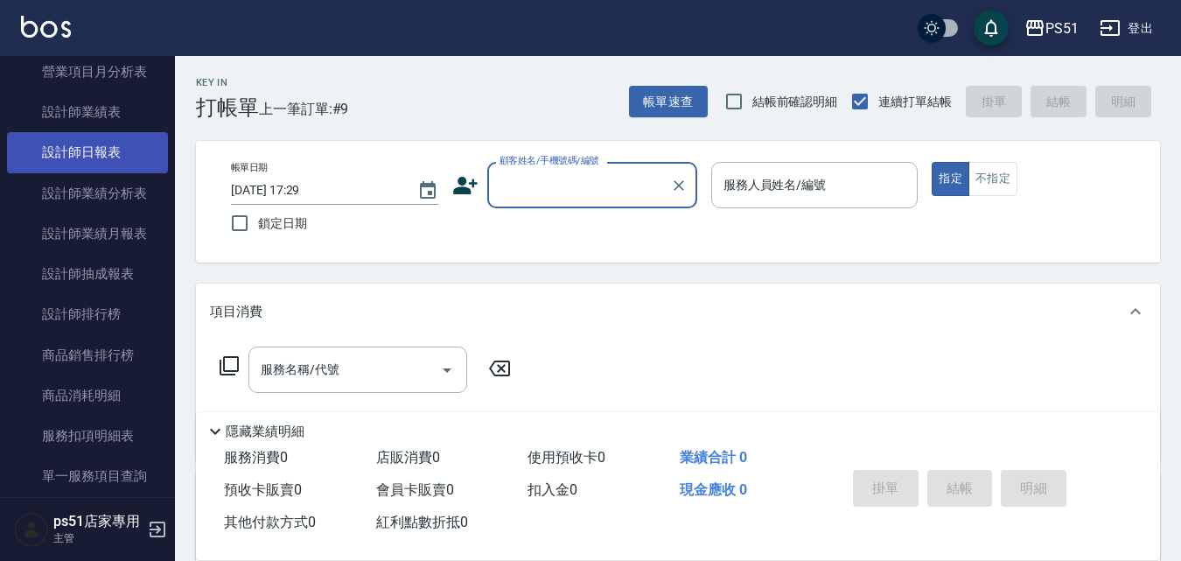
click at [106, 150] on link "設計師日報表" at bounding box center [87, 152] width 161 height 40
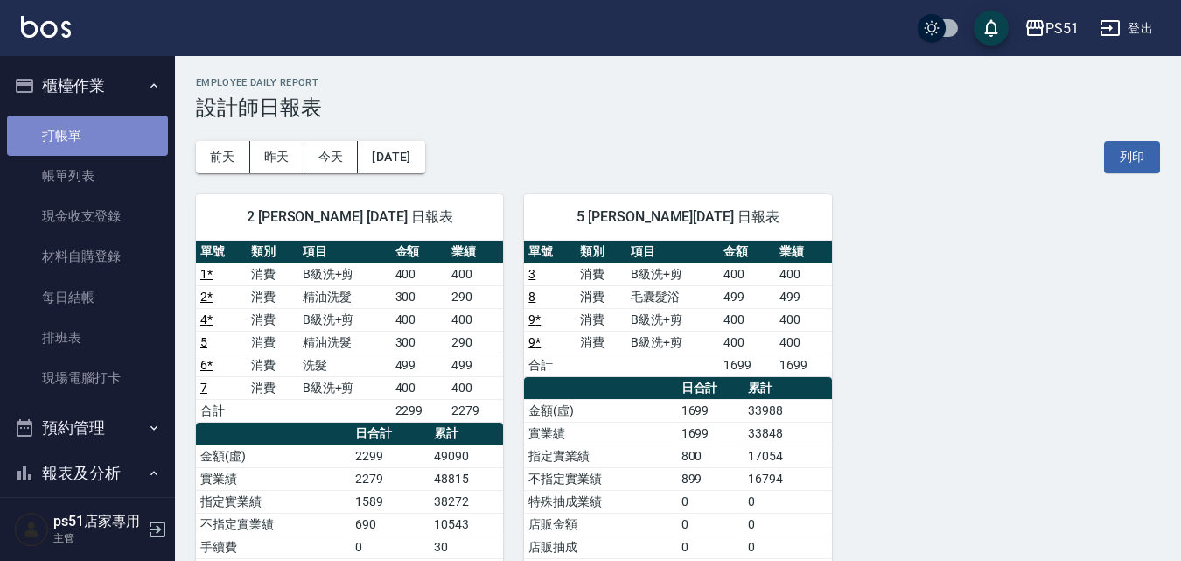
click at [126, 136] on link "打帳單" at bounding box center [87, 136] width 161 height 40
